Goal: Navigation & Orientation: Understand site structure

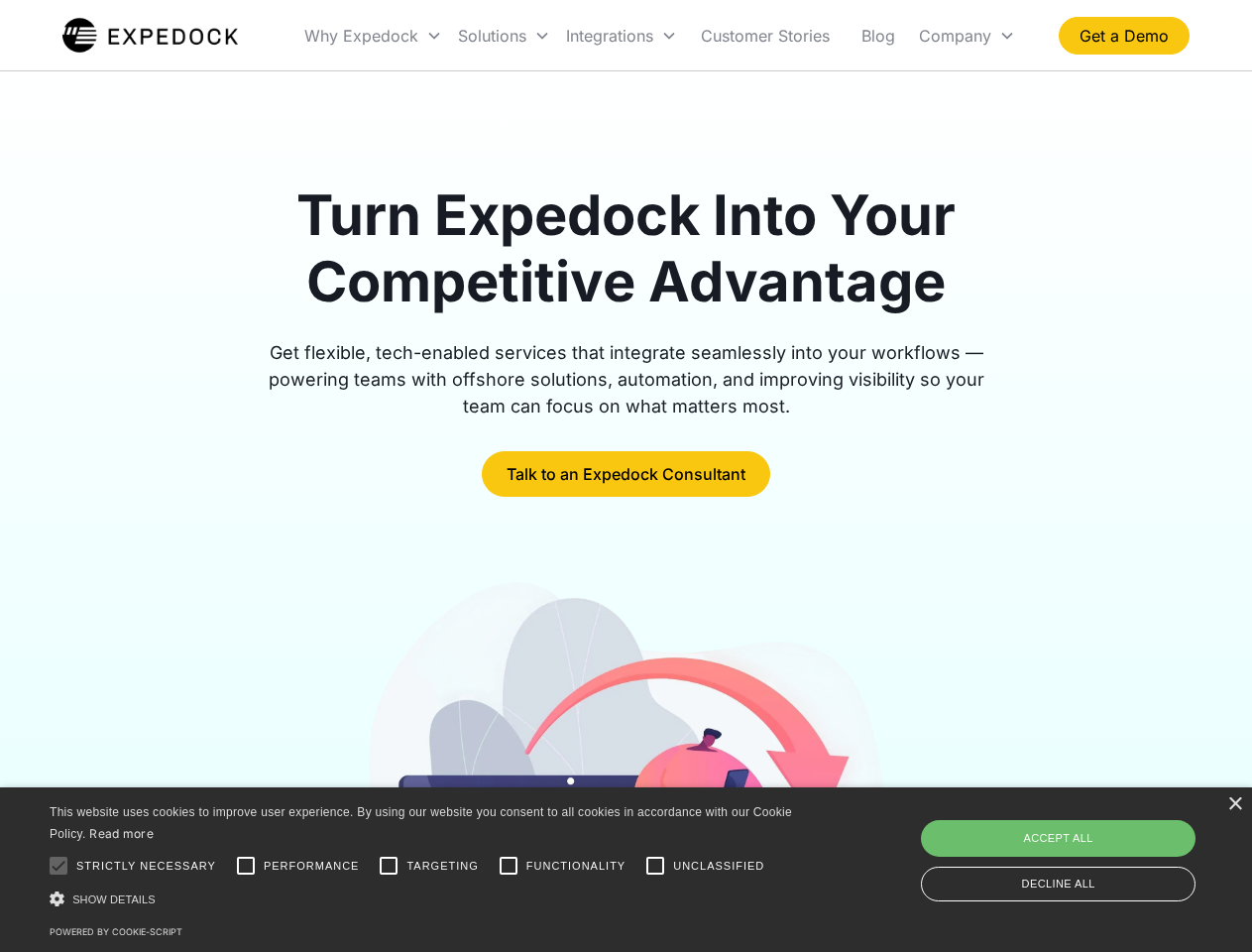
click at [660, 36] on div "Integrations" at bounding box center [621, 36] width 127 height 68
click at [374, 36] on div "Why Expedock" at bounding box center [361, 36] width 114 height 20
click at [503, 36] on div "Solutions" at bounding box center [492, 36] width 69 height 20
click at [622, 36] on div "Integrations" at bounding box center [610, 36] width 88 height 20
click at [967, 36] on div "Company" at bounding box center [955, 36] width 73 height 20
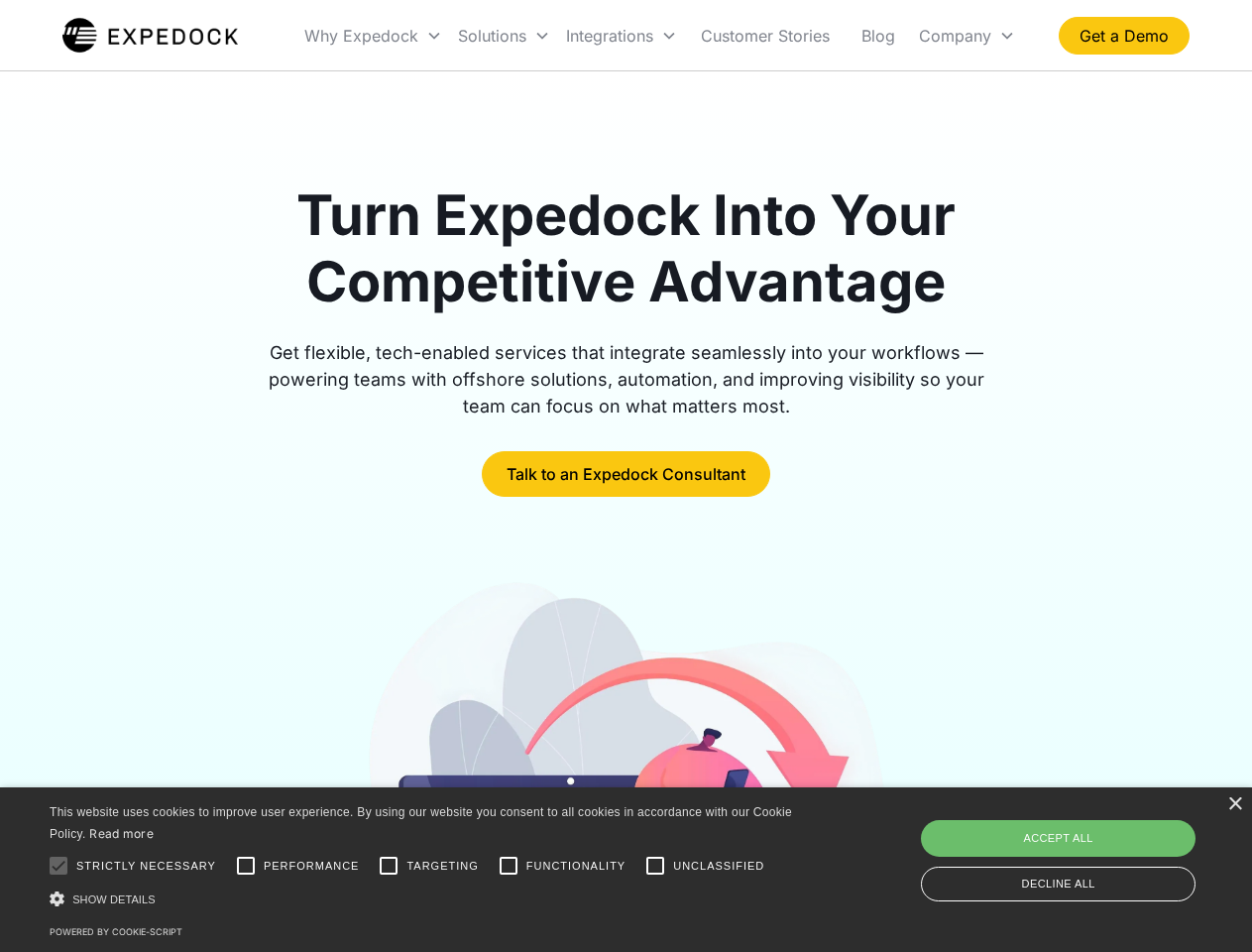
click at [59, 865] on div at bounding box center [59, 865] width 40 height 40
click at [246, 865] on input "Performance" at bounding box center [246, 865] width 40 height 40
checkbox input "true"
click at [389, 865] on input "Targeting" at bounding box center [389, 865] width 40 height 40
checkbox input "true"
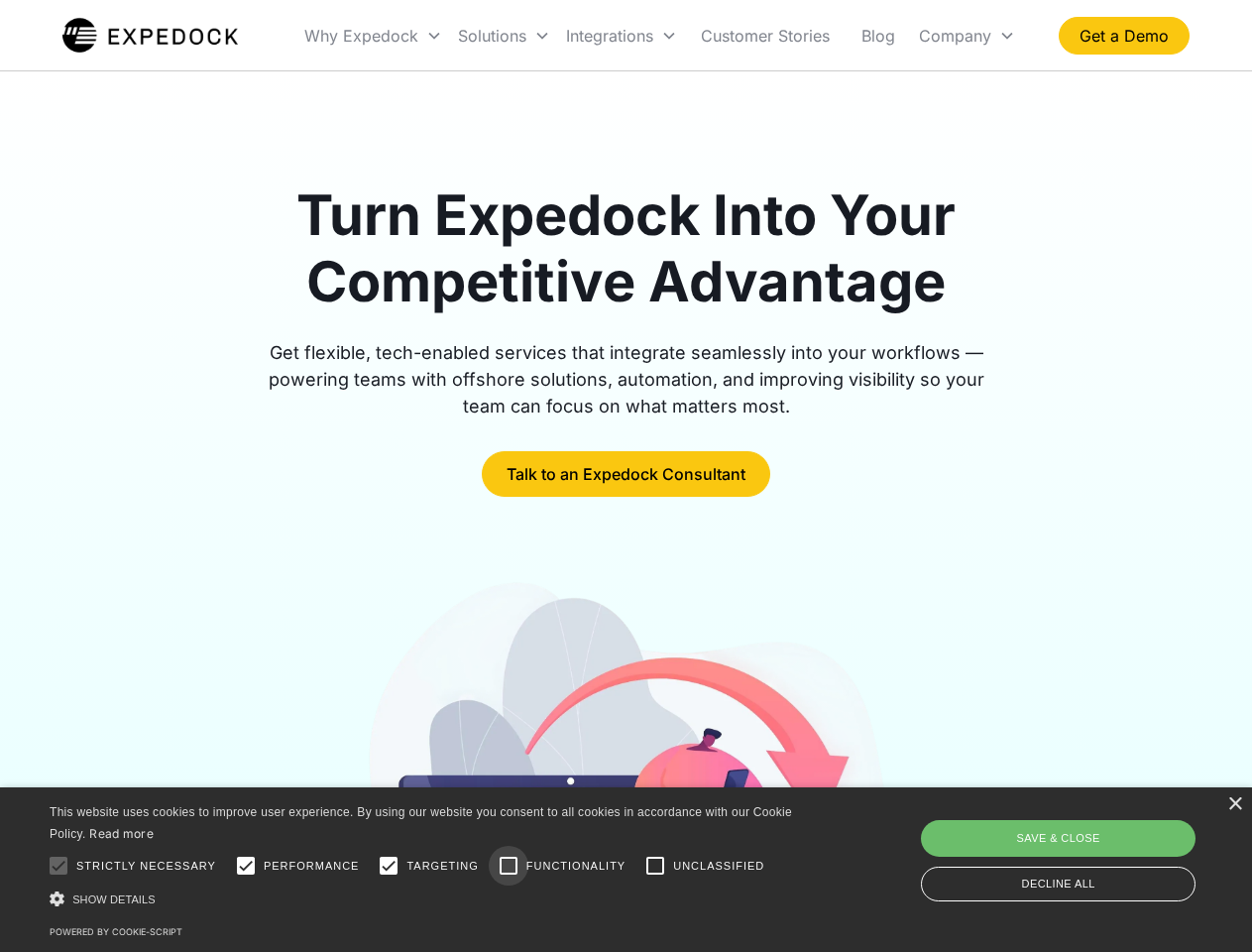
click at [508, 865] on input "Functionality" at bounding box center [508, 865] width 40 height 40
checkbox input "true"
